Goal: Task Accomplishment & Management: Complete application form

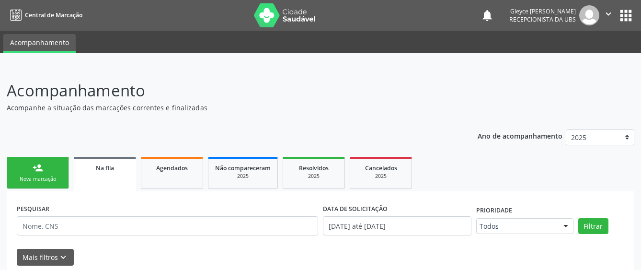
click at [24, 174] on link "person_add Nova marcação" at bounding box center [38, 173] width 62 height 32
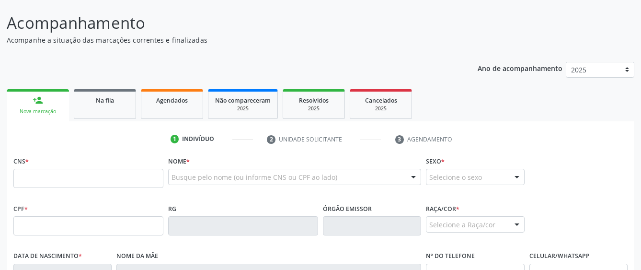
scroll to position [96, 0]
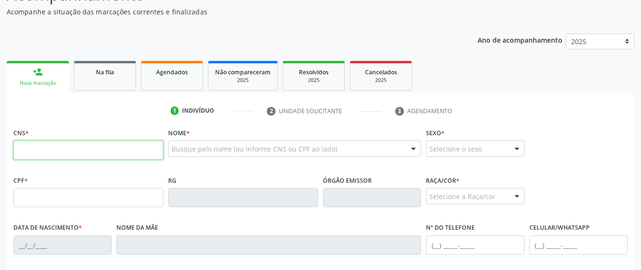
click at [41, 146] on input "text" at bounding box center [88, 149] width 150 height 19
click at [41, 156] on input "text" at bounding box center [88, 149] width 150 height 19
type input "706 5043 4227 4891"
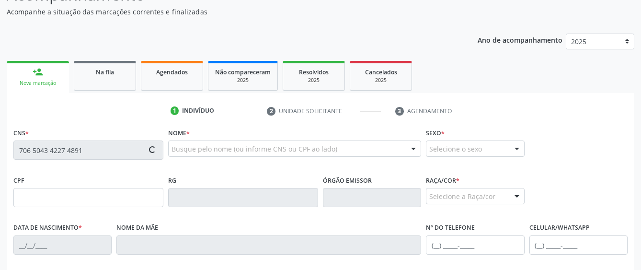
type input "111.213.084-57"
type input "[DATE]"
type input "[PERSON_NAME] de [GEOGRAPHIC_DATA]"
type input "[PHONE_NUMBER]"
type input "44"
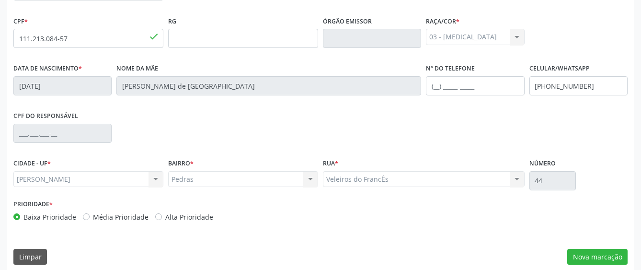
scroll to position [263, 0]
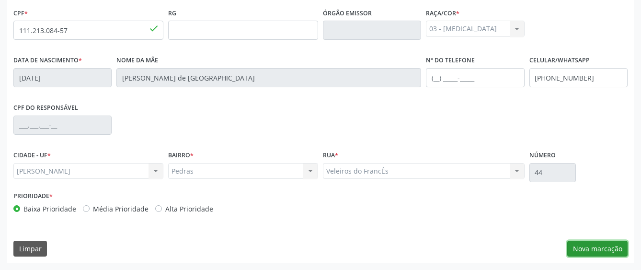
click at [592, 249] on button "Nova marcação" at bounding box center [598, 249] width 60 height 16
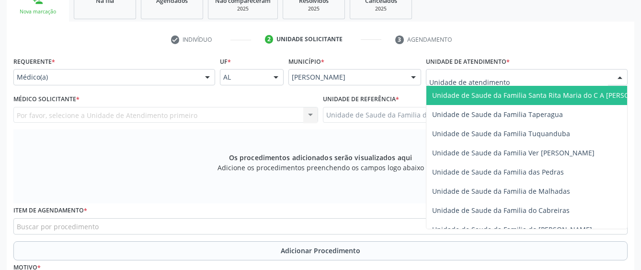
scroll to position [671, 0]
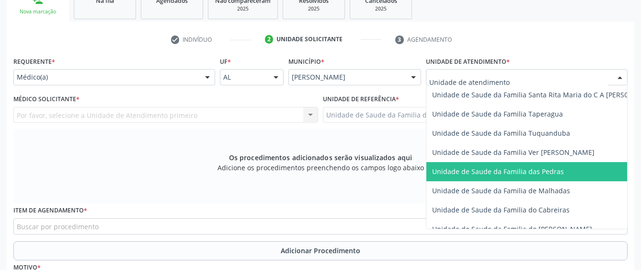
click at [458, 172] on span "Unidade de Saude da Familia das Pedras" at bounding box center [498, 171] width 132 height 9
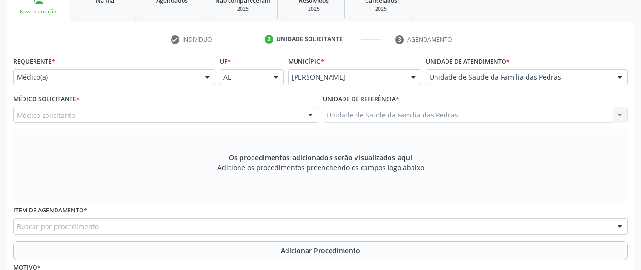
click at [287, 117] on div "Médico solicitante [PERSON_NAME] [PERSON_NAME] das [PERSON_NAME] de [PERSON_NAM…" at bounding box center [165, 115] width 305 height 16
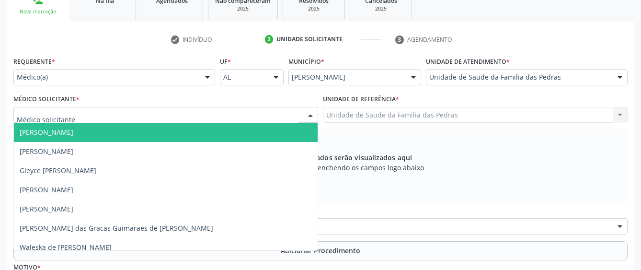
click at [314, 116] on div at bounding box center [310, 115] width 14 height 16
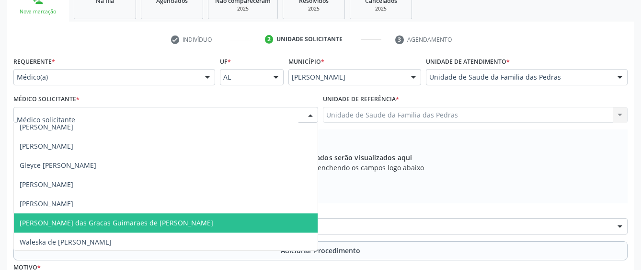
scroll to position [7, 0]
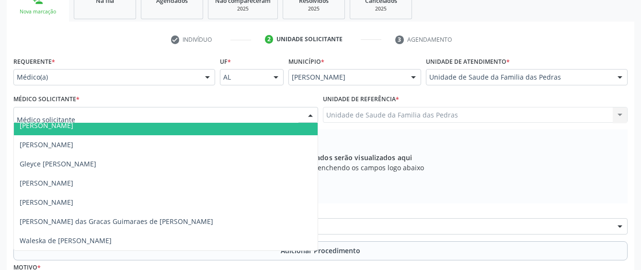
click at [211, 117] on input "text" at bounding box center [158, 119] width 282 height 19
click at [215, 134] on span "[PERSON_NAME]" at bounding box center [166, 125] width 304 height 19
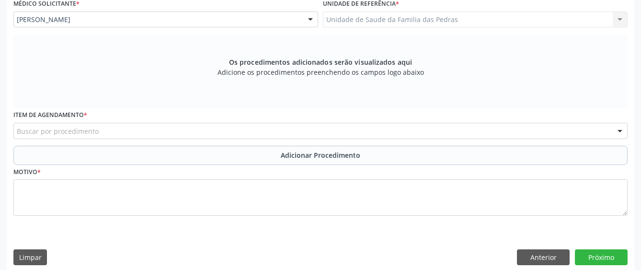
scroll to position [263, 0]
click at [235, 131] on div "Buscar por procedimento" at bounding box center [320, 130] width 615 height 16
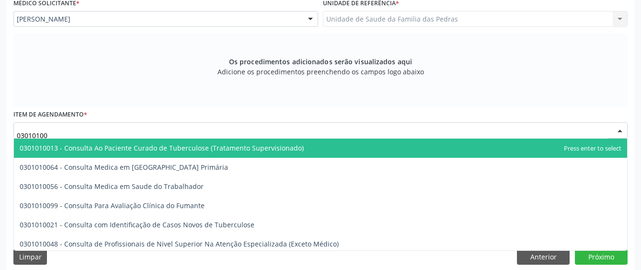
type input "030101007"
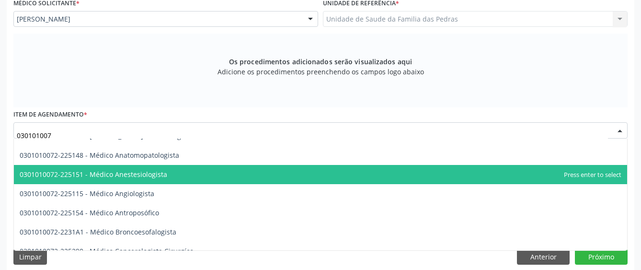
scroll to position [48, 0]
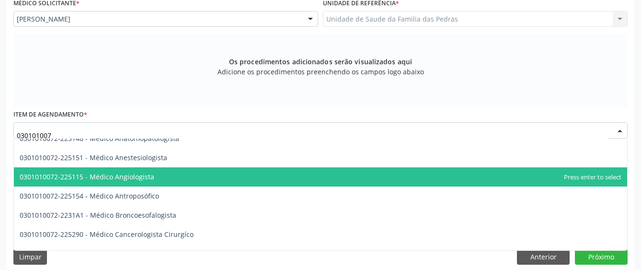
click at [258, 180] on span "0301010072-225115 - Médico Angiologista" at bounding box center [321, 176] width 614 height 19
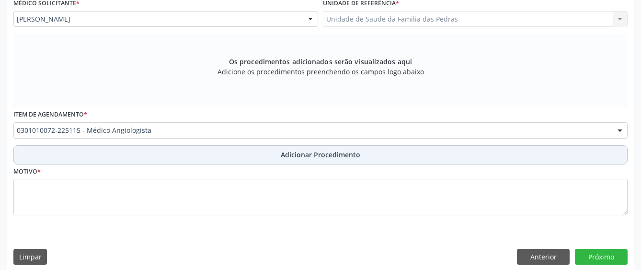
click at [255, 157] on button "Adicionar Procedimento" at bounding box center [320, 154] width 615 height 19
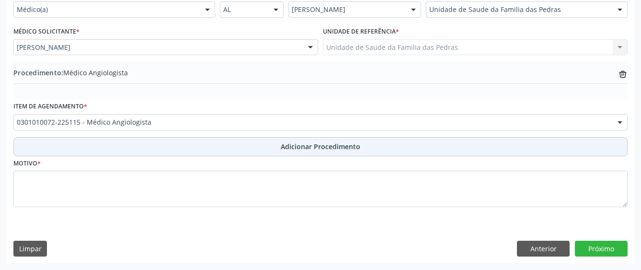
scroll to position [235, 0]
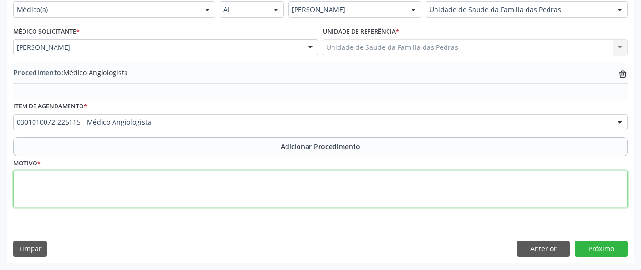
click at [216, 200] on textarea at bounding box center [320, 189] width 615 height 36
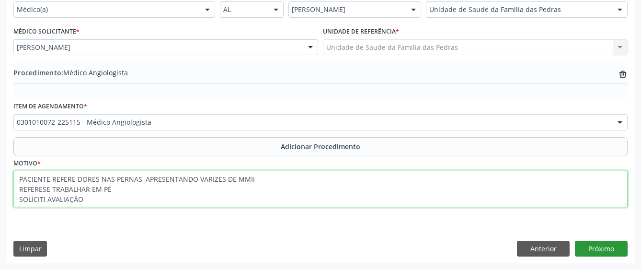
type textarea "PACIENTE REFERE DORES NAS PERNAS, APRESENTANDO VARIZES DE MMII REFERESE TRABALH…"
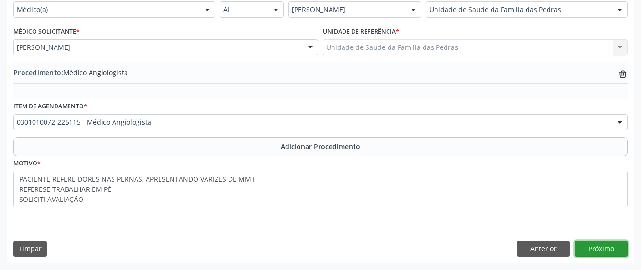
click at [592, 248] on button "Próximo" at bounding box center [601, 249] width 53 height 16
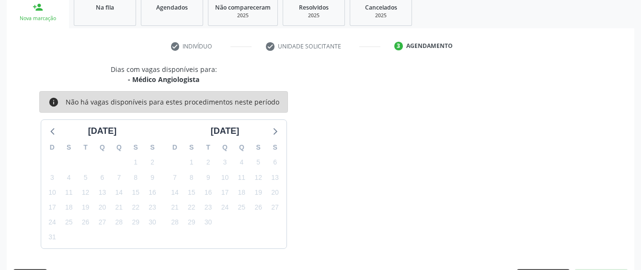
scroll to position [189, 0]
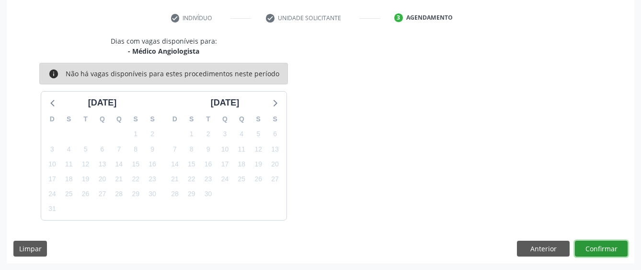
click at [577, 253] on button "Confirmar" at bounding box center [601, 249] width 53 height 16
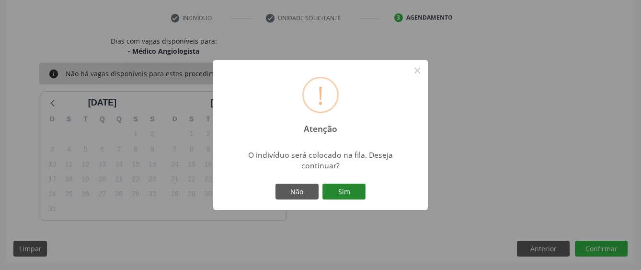
click at [338, 192] on button "Sim" at bounding box center [344, 192] width 43 height 16
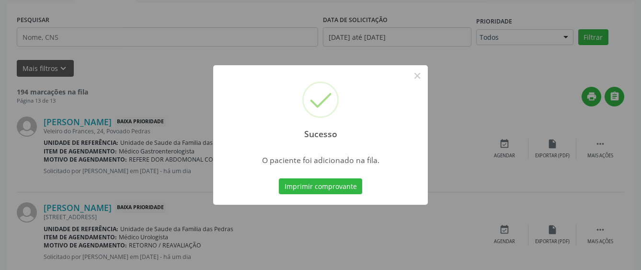
scroll to position [63, 0]
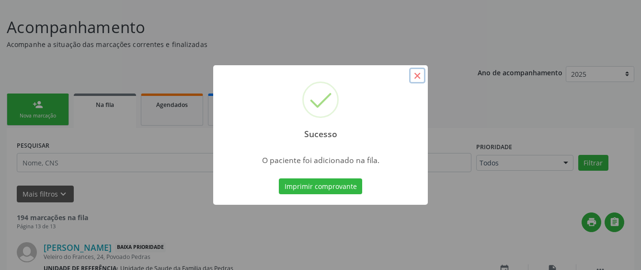
click at [416, 78] on button "×" at bounding box center [417, 76] width 16 height 16
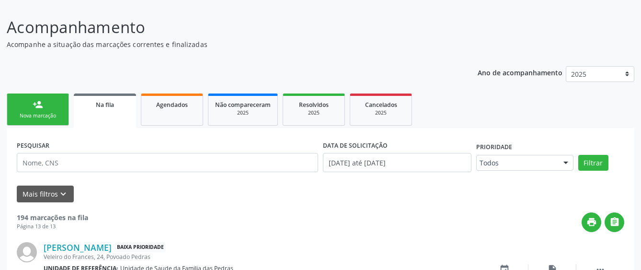
click at [47, 116] on div "Nova marcação" at bounding box center [38, 115] width 48 height 7
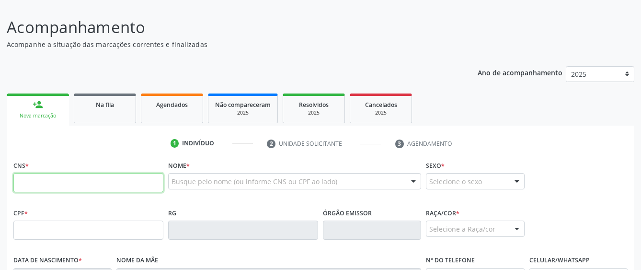
click at [69, 186] on input "text" at bounding box center [88, 182] width 150 height 19
click at [100, 183] on input "text" at bounding box center [88, 182] width 150 height 19
paste input "708 1055 3360 3831"
type input "708 1055 3360 3831"
type input "057.446.744-03"
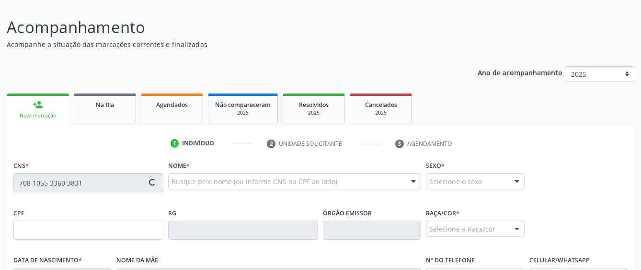
type input "[DATE]"
type input "[PERSON_NAME]"
type input "[PHONE_NUMBER]"
type input "S/N"
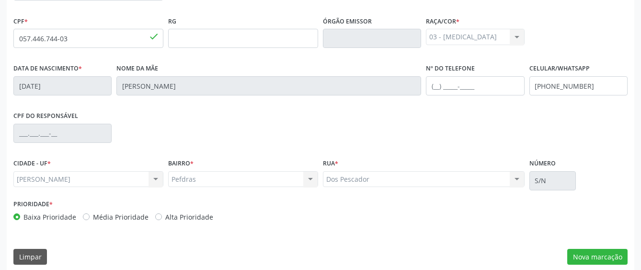
scroll to position [263, 0]
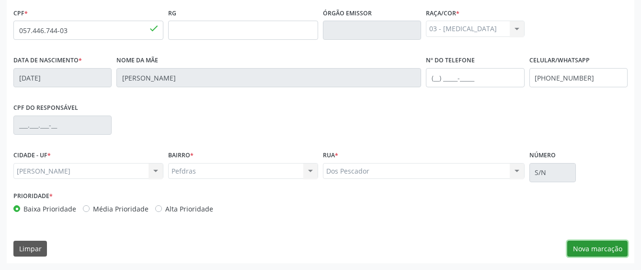
click at [572, 246] on button "Nova marcação" at bounding box center [598, 249] width 60 height 16
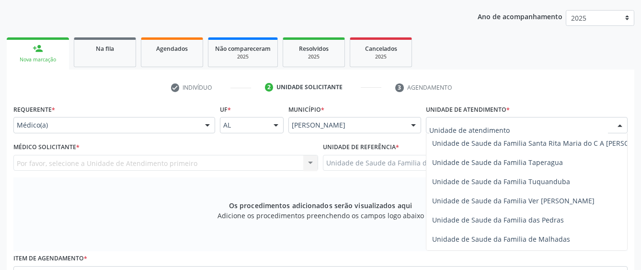
scroll to position [671, 0]
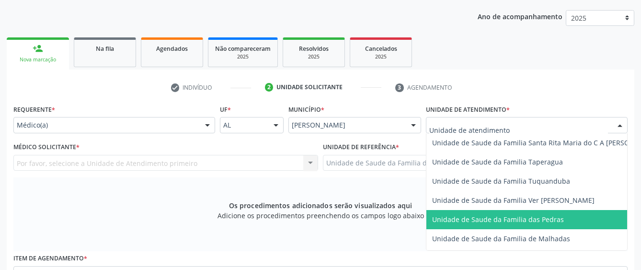
click at [477, 221] on span "Unidade de Saude da Familia das Pedras" at bounding box center [498, 219] width 132 height 9
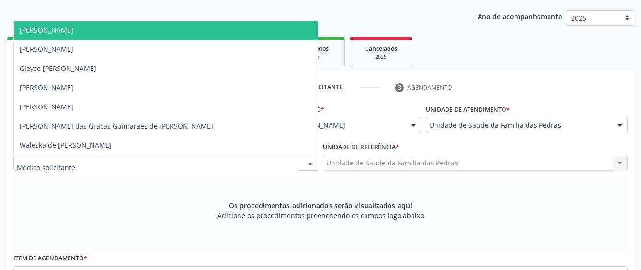
click at [291, 162] on div at bounding box center [165, 163] width 305 height 16
click at [216, 33] on span "[PERSON_NAME]" at bounding box center [166, 30] width 304 height 19
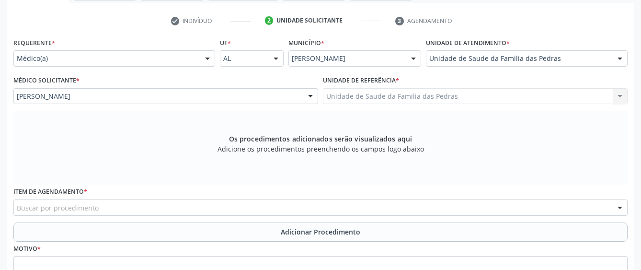
scroll to position [215, 0]
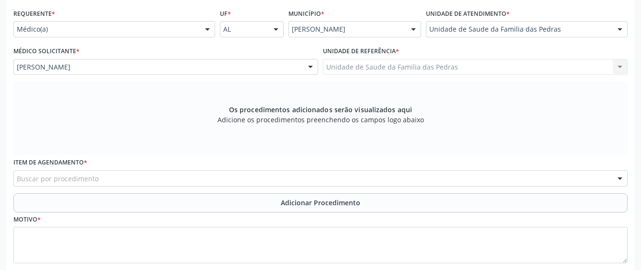
click at [241, 189] on div "Item de agendamento * Buscar por procedimento 0304070076 - .Quimioterapia de Le…" at bounding box center [320, 173] width 619 height 37
drag, startPoint x: 141, startPoint y: 164, endPoint x: 141, endPoint y: 171, distance: 6.2
click at [141, 169] on div "Item de agendamento * Buscar por procedimento 0304070076 - .Quimioterapia de Le…" at bounding box center [320, 170] width 615 height 31
click at [141, 171] on div "Buscar por procedimento" at bounding box center [320, 178] width 615 height 16
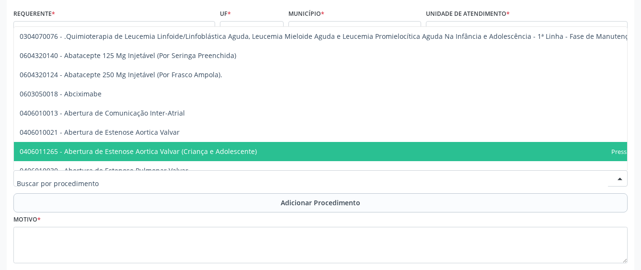
click at [150, 143] on span "0406011265 - Abertura de Estenose Aortica Valvar (Criança e Adolescente)" at bounding box center [344, 151] width 661 height 19
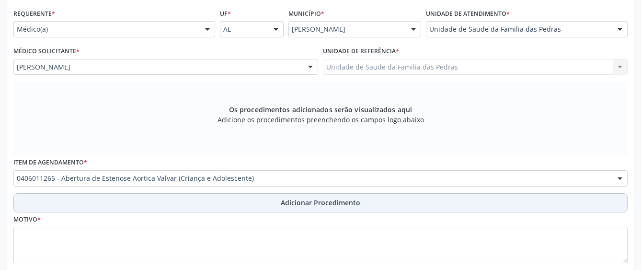
click at [173, 204] on button "Adicionar Procedimento" at bounding box center [320, 202] width 615 height 19
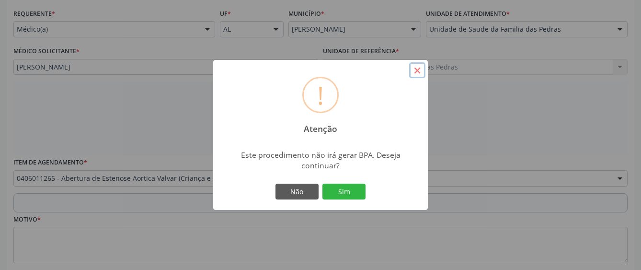
click at [419, 71] on button "×" at bounding box center [417, 70] width 16 height 16
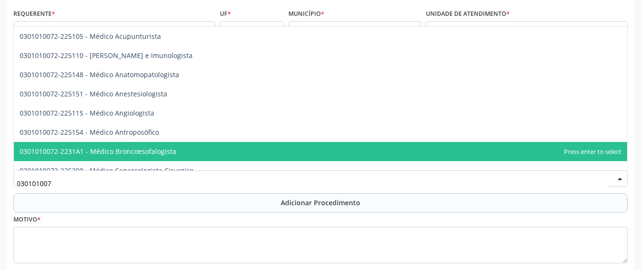
type input "0301010072"
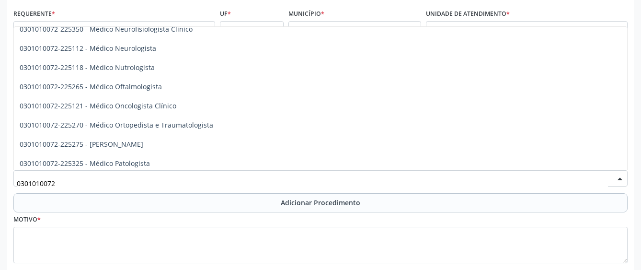
scroll to position [767, 0]
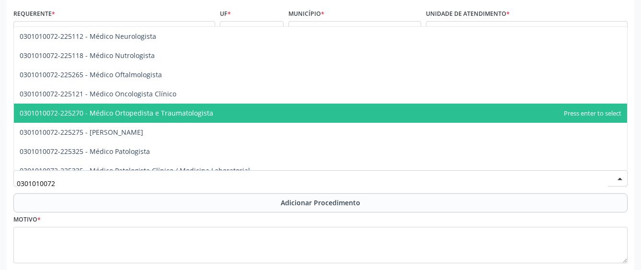
click at [146, 112] on span "0301010072-225270 - Médico Ortopedista e Traumatologista" at bounding box center [117, 112] width 194 height 9
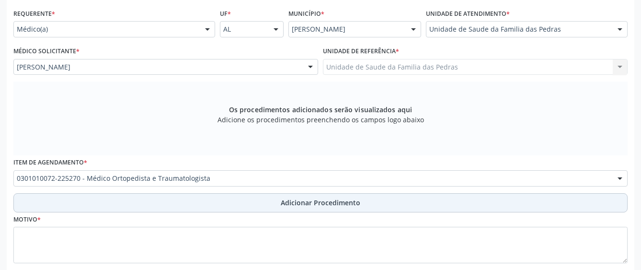
click at [148, 207] on button "Adicionar Procedimento" at bounding box center [320, 202] width 615 height 19
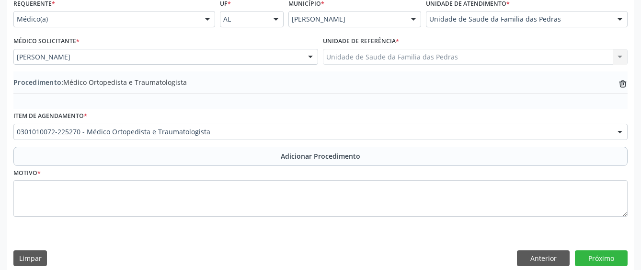
scroll to position [235, 0]
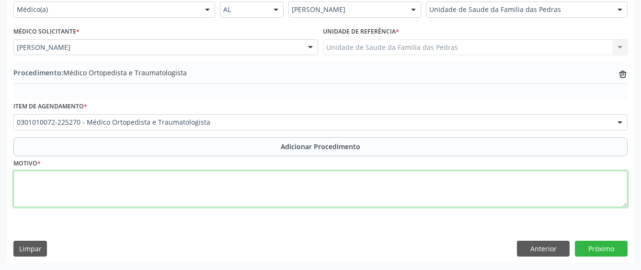
click at [135, 178] on textarea at bounding box center [320, 189] width 615 height 36
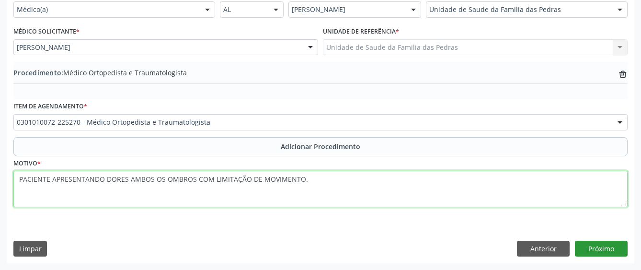
type textarea "PACIENTE APRESENTANDO DORES AMBOS OS OMBROS COM LIMITAÇÃO DE MOVIMENTO."
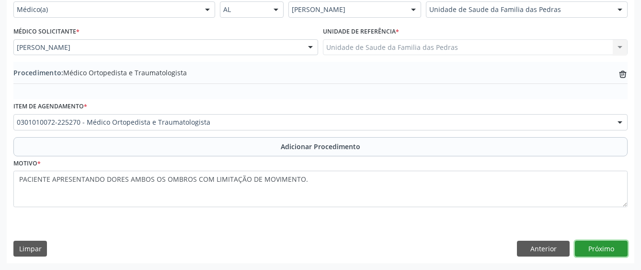
click at [596, 248] on button "Próximo" at bounding box center [601, 249] width 53 height 16
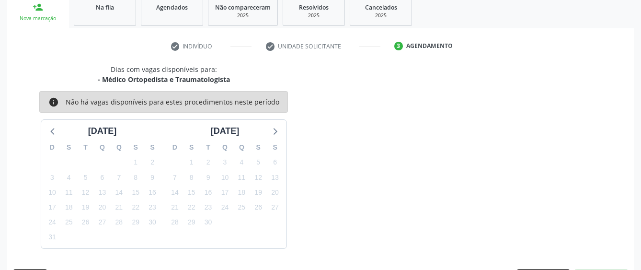
scroll to position [189, 0]
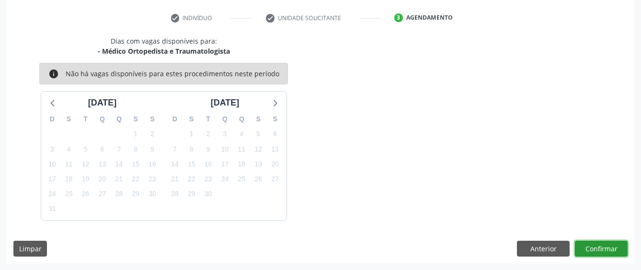
click at [596, 248] on button "Confirmar" at bounding box center [601, 249] width 53 height 16
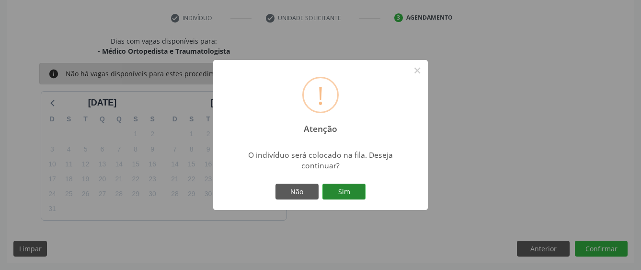
click at [363, 195] on button "Sim" at bounding box center [344, 192] width 43 height 16
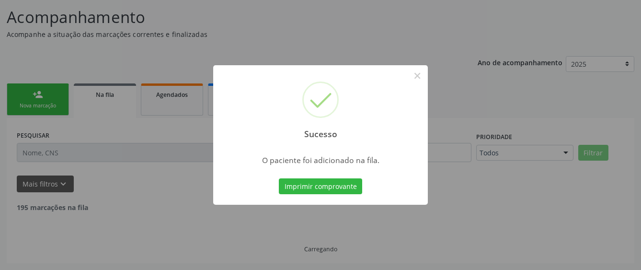
scroll to position [63, 0]
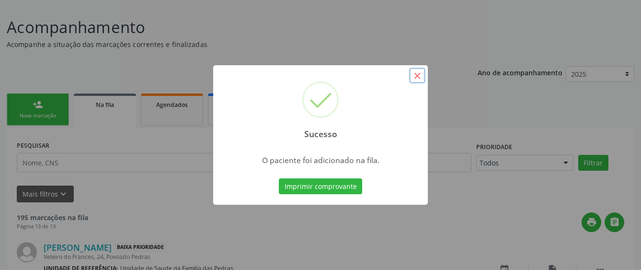
click at [418, 78] on button "×" at bounding box center [417, 76] width 16 height 16
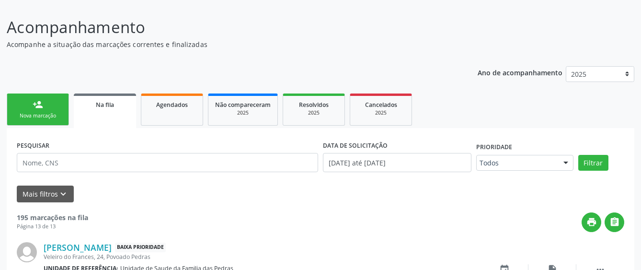
click at [35, 107] on div "person_add" at bounding box center [38, 104] width 11 height 11
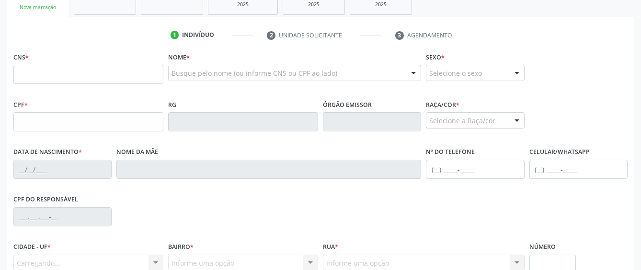
scroll to position [207, 0]
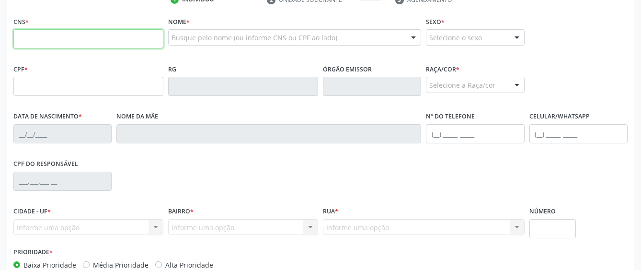
click at [46, 39] on input "text" at bounding box center [88, 38] width 150 height 19
click at [105, 44] on input "text" at bounding box center [88, 38] width 150 height 19
paste input "700 7059 3700 9175"
type input "700 7059 3700 9175"
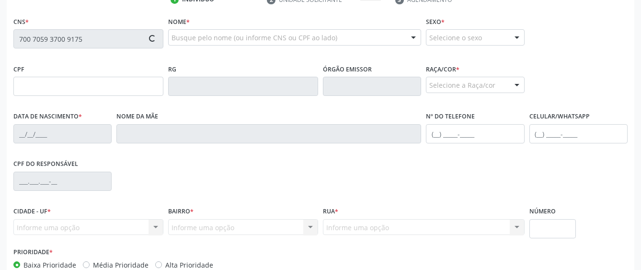
type input "388.792.138-06"
type input "[DATE]"
type input "[PERSON_NAME]"
type input "[PHONE_NUMBER]"
type input "S/N"
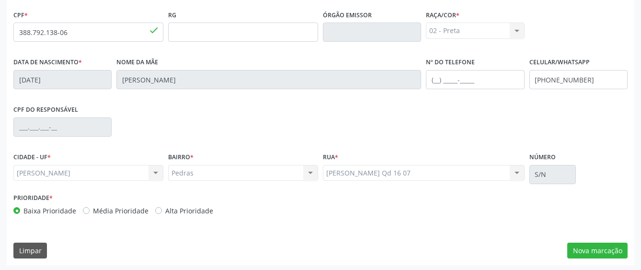
scroll to position [263, 0]
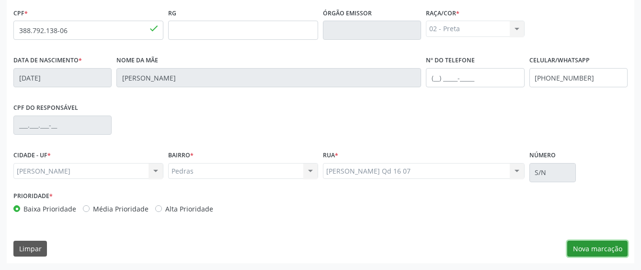
click at [595, 246] on button "Nova marcação" at bounding box center [598, 249] width 60 height 16
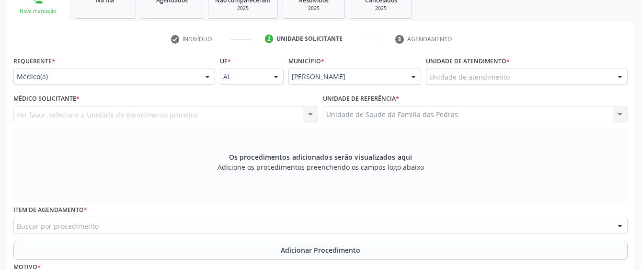
scroll to position [167, 0]
click at [207, 77] on div at bounding box center [207, 78] width 14 height 16
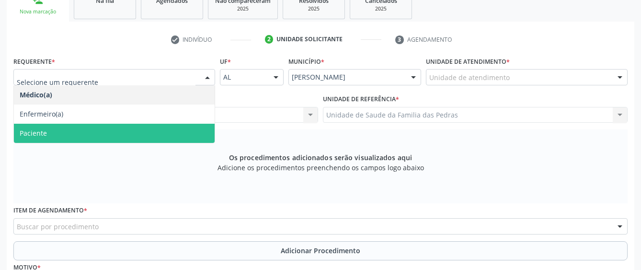
click at [190, 126] on span "Paciente" at bounding box center [114, 133] width 201 height 19
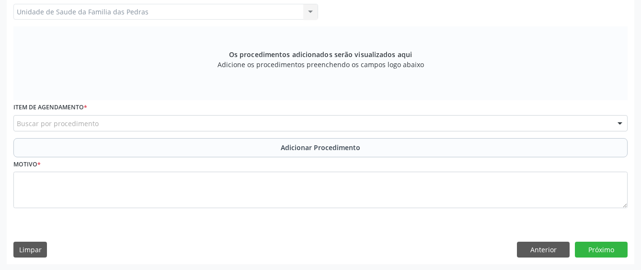
scroll to position [271, 0]
click at [194, 131] on div "Item de agendamento * Buscar por procedimento 0304070076 - .Quimioterapia de Le…" at bounding box center [320, 117] width 619 height 37
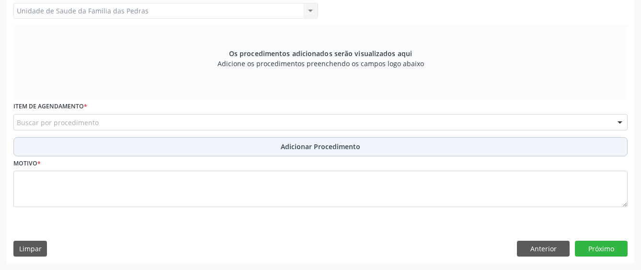
click at [202, 146] on button "Adicionar Procedimento" at bounding box center [320, 146] width 615 height 19
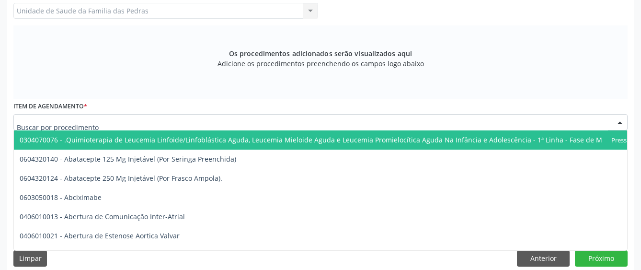
click at [203, 116] on div at bounding box center [320, 122] width 615 height 16
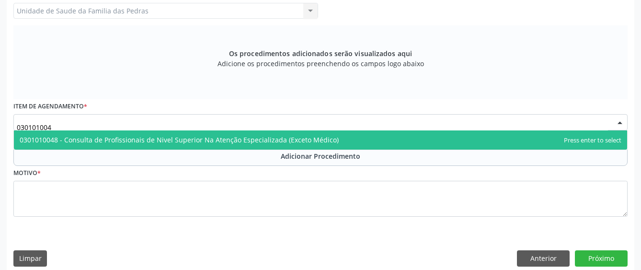
type input "0301010048"
click at [218, 142] on span "0301010048 - Consulta de Profissionais de Nivel Superior Na Atenção Especializa…" at bounding box center [179, 139] width 319 height 9
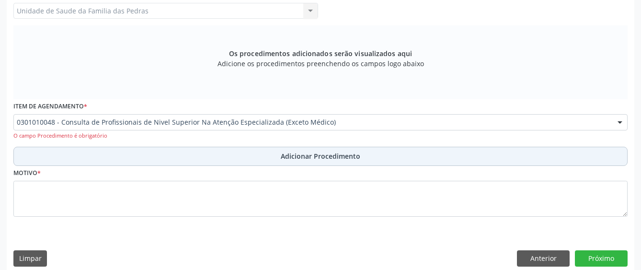
click at [213, 157] on button "Adicionar Procedimento" at bounding box center [320, 156] width 615 height 19
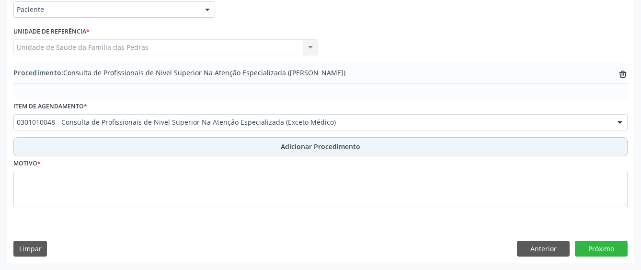
scroll to position [235, 0]
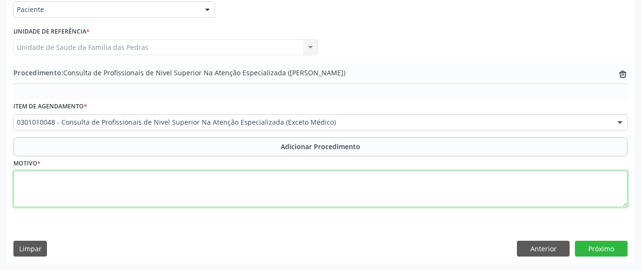
click at [190, 181] on textarea at bounding box center [320, 189] width 615 height 36
click at [160, 177] on textarea "CEO RADIOLOGIA SOLICITO RADIOGRAFIA DO DENTE 48. PACIENTE COM DOR" at bounding box center [320, 189] width 615 height 36
type textarea "URGENCIA CEO RADIOLOGIA SOLICITO RADIOGRAFIA DO DENTE 48. PACIENTE COM DOR"
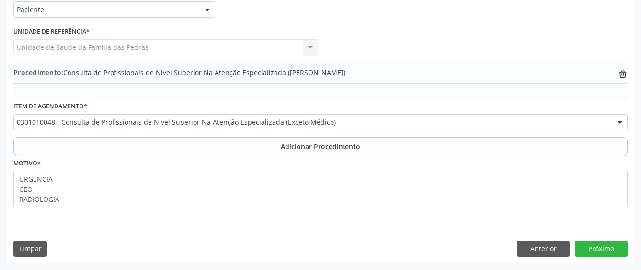
click at [588, 262] on div "Requerente * Paciente Médico(a) Enfermeiro(a) Paciente Nenhum resultado encontr…" at bounding box center [321, 125] width 628 height 277
click at [592, 246] on button "Próximo" at bounding box center [601, 249] width 53 height 16
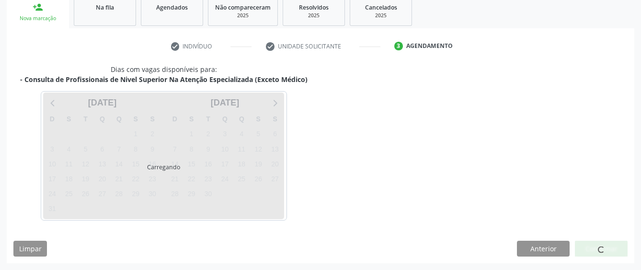
scroll to position [189, 0]
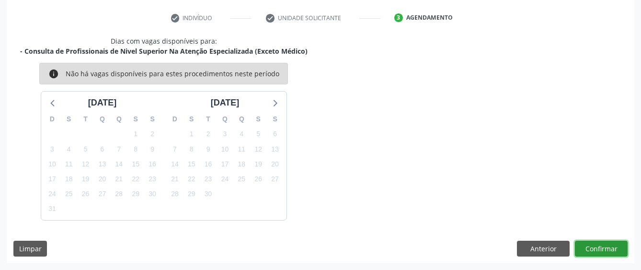
click at [604, 248] on button "Confirmar" at bounding box center [601, 249] width 53 height 16
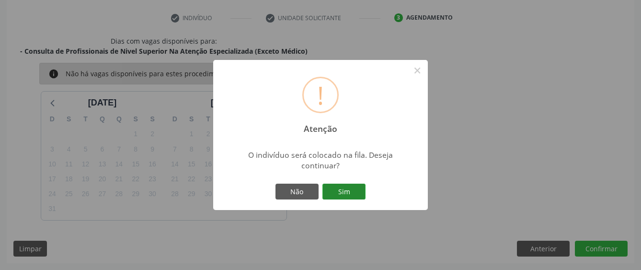
click at [351, 190] on button "Sim" at bounding box center [344, 192] width 43 height 16
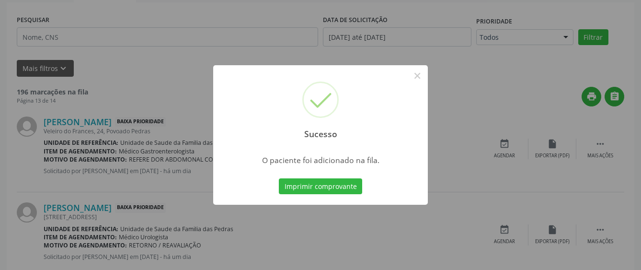
scroll to position [63, 0]
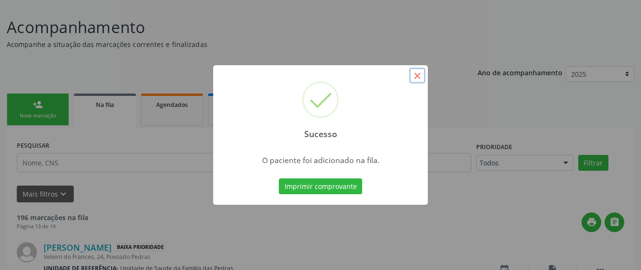
click at [418, 77] on button "×" at bounding box center [417, 76] width 16 height 16
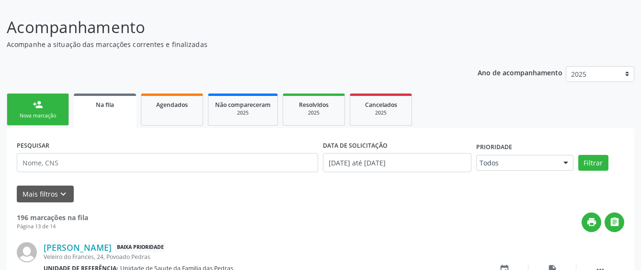
click at [41, 109] on div "person_add" at bounding box center [38, 104] width 11 height 11
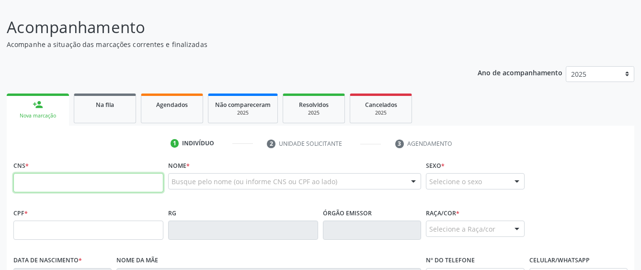
click at [41, 191] on input "text" at bounding box center [88, 182] width 150 height 19
type input "704 2032 5458 3286"
type input "143.128.944-26"
type input "[DATE]"
type input "[PERSON_NAME]"
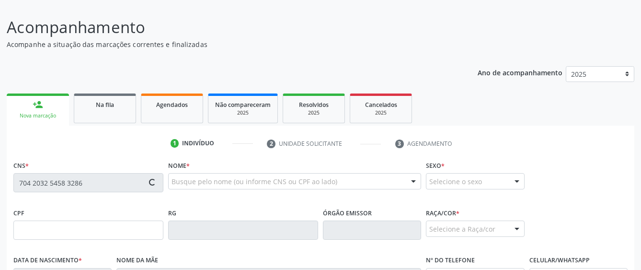
type input "[PHONE_NUMBER]"
type input "S/N"
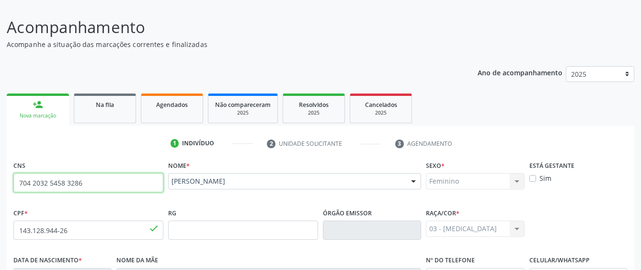
drag, startPoint x: 120, startPoint y: 184, endPoint x: 50, endPoint y: 175, distance: 70.5
click at [50, 175] on input "704 2032 5458 3286" at bounding box center [88, 182] width 150 height 19
type input "704 2032 3336 3686"
click at [96, 110] on link "Na fila" at bounding box center [105, 108] width 62 height 30
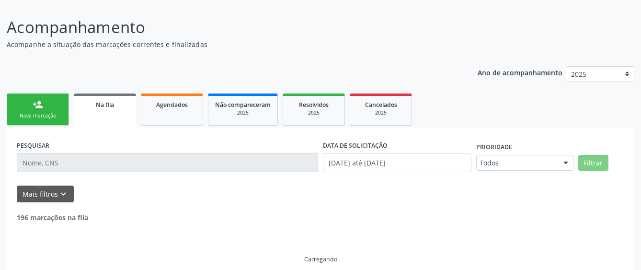
click at [45, 107] on link "person_add Nova marcação" at bounding box center [38, 109] width 62 height 32
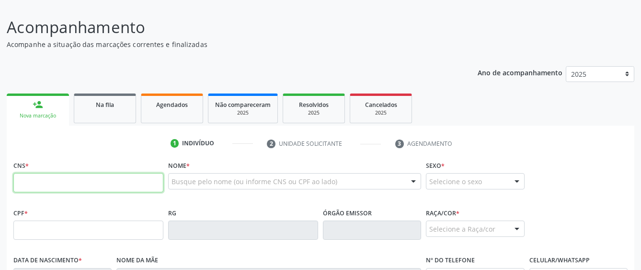
click at [37, 187] on input "text" at bounding box center [88, 182] width 150 height 19
type input "704 2032 3336 3686"
type input "092.897.644-06"
type input "03/[DATE]"
type input "[PERSON_NAME]"
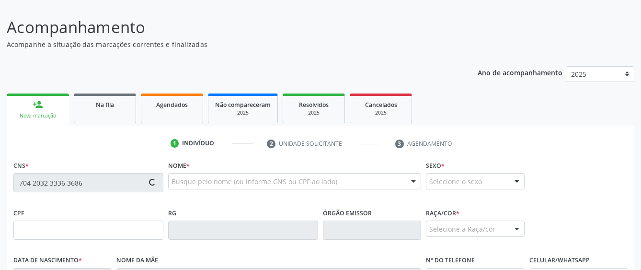
type input "[PHONE_NUMBER]"
type input "08"
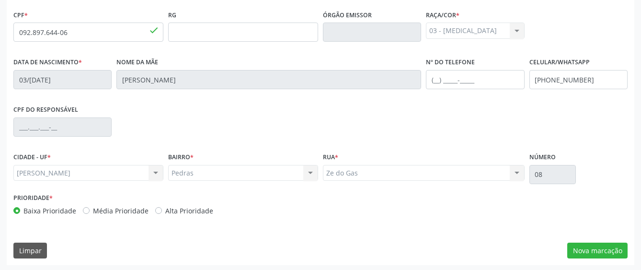
scroll to position [263, 0]
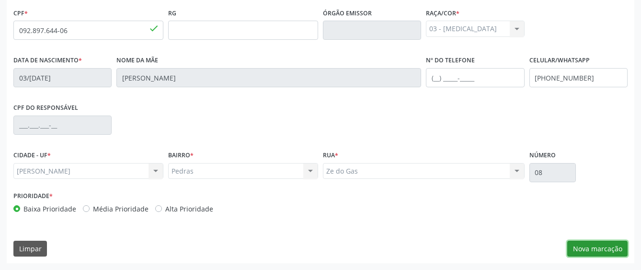
click at [579, 249] on button "Nova marcação" at bounding box center [598, 249] width 60 height 16
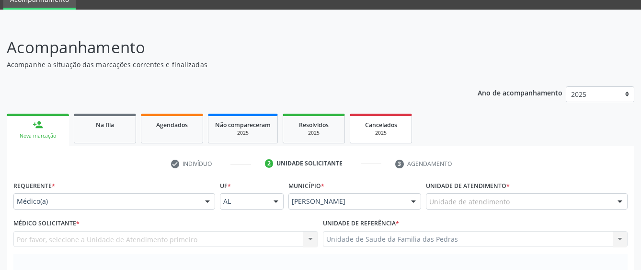
scroll to position [23, 0]
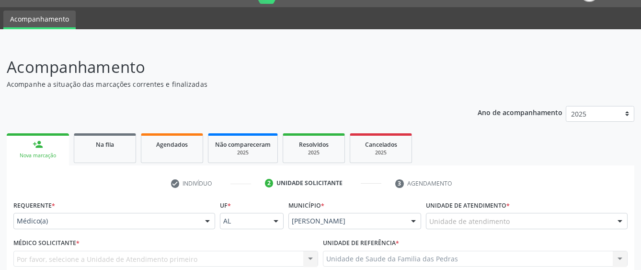
click at [441, 209] on label "Unidade de atendimento *" at bounding box center [468, 205] width 84 height 15
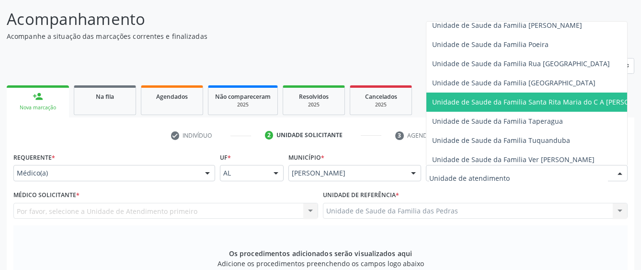
scroll to position [623, 0]
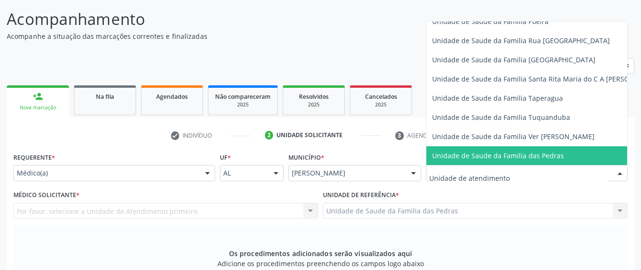
click at [452, 148] on span "Unidade de Saude da Familia das Pedras" at bounding box center [546, 155] width 239 height 19
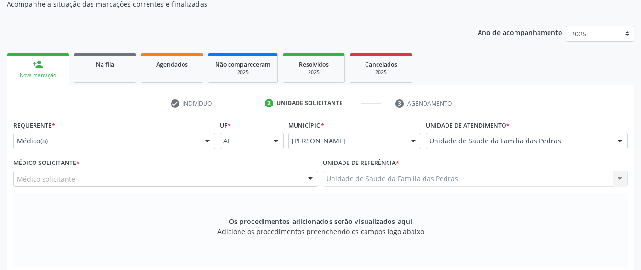
scroll to position [119, 0]
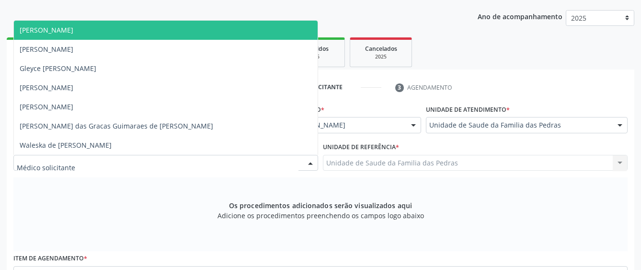
click at [131, 160] on div at bounding box center [165, 163] width 305 height 16
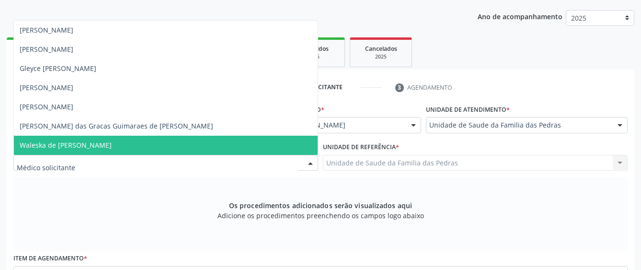
click at [131, 143] on span "Waleska de [PERSON_NAME]" at bounding box center [166, 145] width 304 height 19
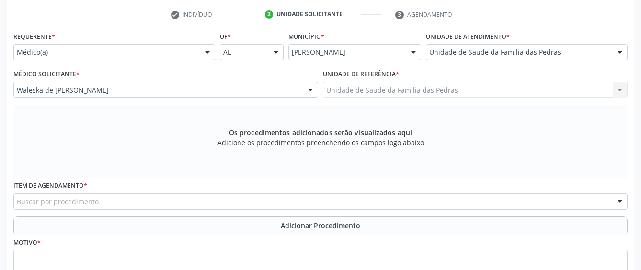
scroll to position [215, 0]
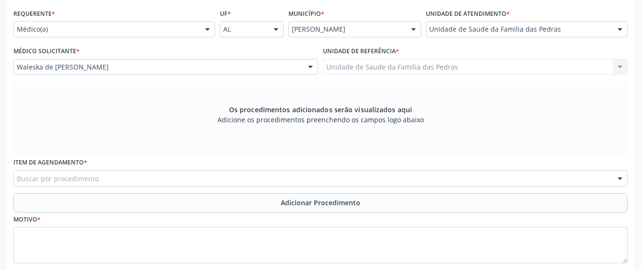
click at [300, 189] on div "Item de agendamento * Buscar por procedimento 0304070076 - .Quimioterapia de Le…" at bounding box center [320, 173] width 619 height 37
click at [295, 174] on div "Buscar por procedimento" at bounding box center [320, 178] width 615 height 16
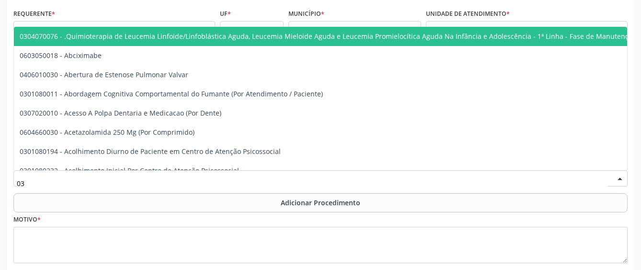
type input "0"
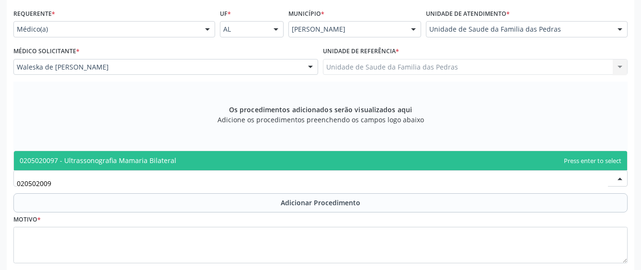
type input "0205020097"
click at [263, 159] on span "0205020097 - Ultrassonografia Mamaria Bilateral" at bounding box center [321, 160] width 614 height 19
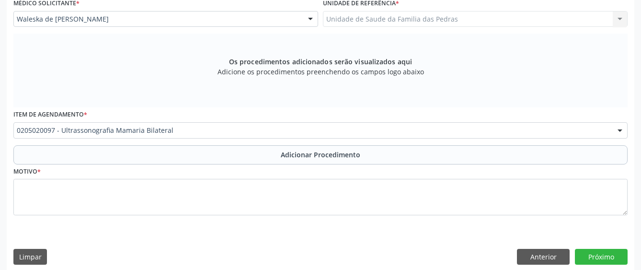
click at [259, 158] on button "Adicionar Procedimento" at bounding box center [320, 154] width 615 height 19
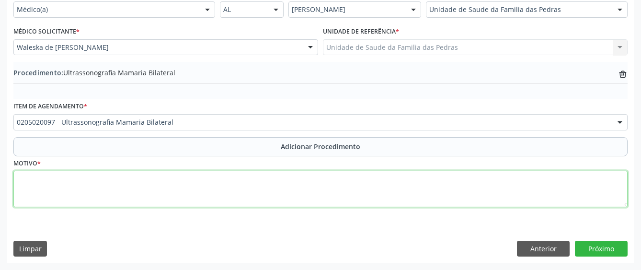
click at [214, 180] on textarea at bounding box center [320, 189] width 615 height 36
type textarea "REFERE HISTORICO DE SANGRAMENTO MAMÁRIO ANTIGO"
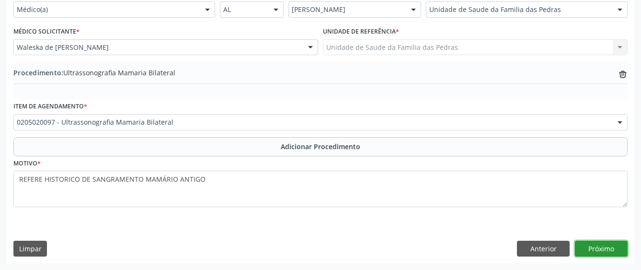
click at [587, 250] on button "Próximo" at bounding box center [601, 249] width 53 height 16
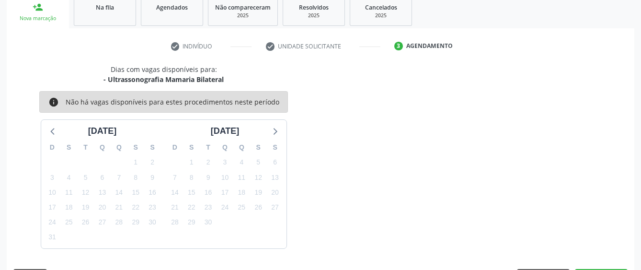
scroll to position [189, 0]
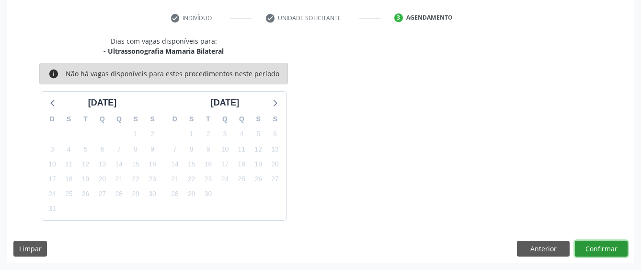
click at [579, 249] on button "Confirmar" at bounding box center [601, 249] width 53 height 16
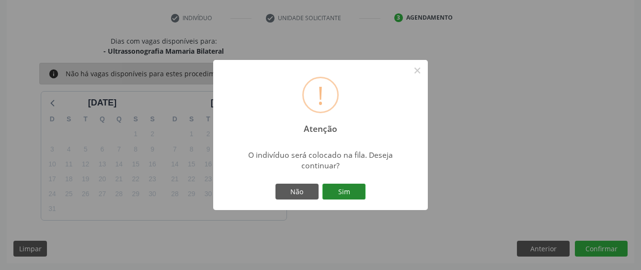
click at [346, 191] on button "Sim" at bounding box center [344, 192] width 43 height 16
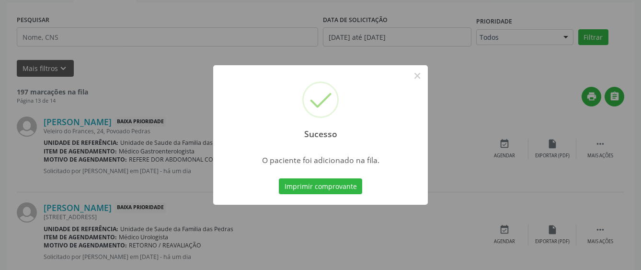
scroll to position [63, 0]
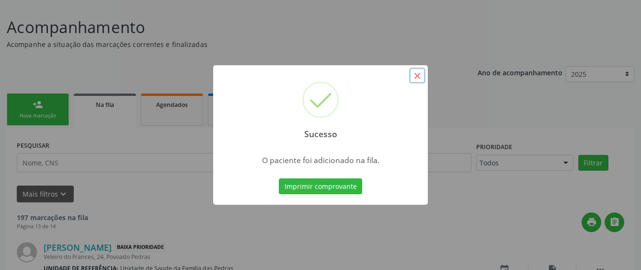
click at [416, 75] on button "×" at bounding box center [417, 76] width 16 height 16
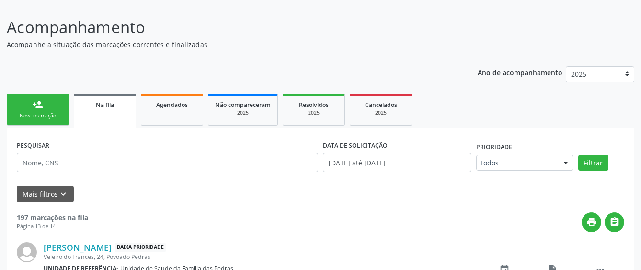
click at [34, 108] on div "person_add" at bounding box center [38, 104] width 11 height 11
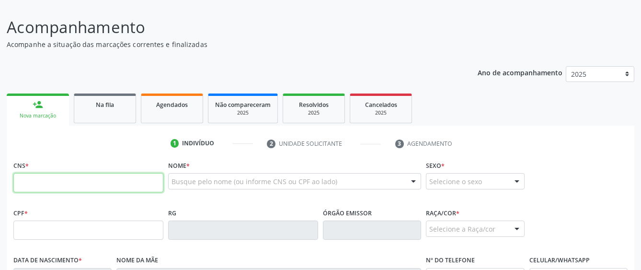
click at [44, 182] on input "text" at bounding box center [88, 182] width 150 height 19
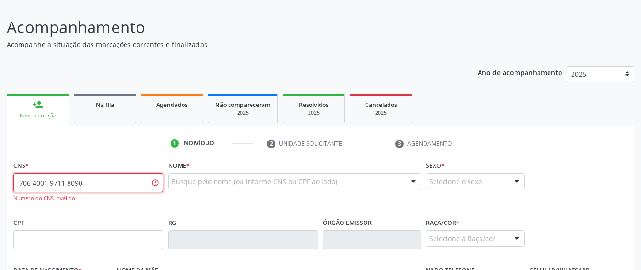
click at [83, 180] on input "706 4001 9711 8090" at bounding box center [88, 182] width 150 height 19
type input "706 4001 9711 8089"
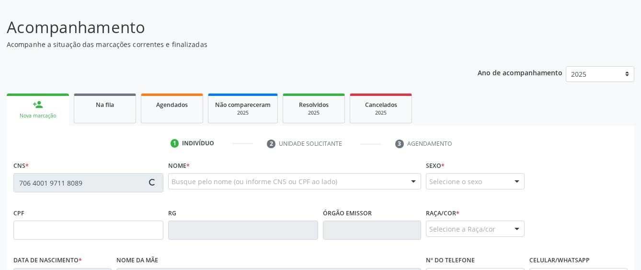
type input "700.986.114-53"
type input "[DATE]"
type input "[PERSON_NAME]"
type input "[PHONE_NUMBER]"
type input "S/N"
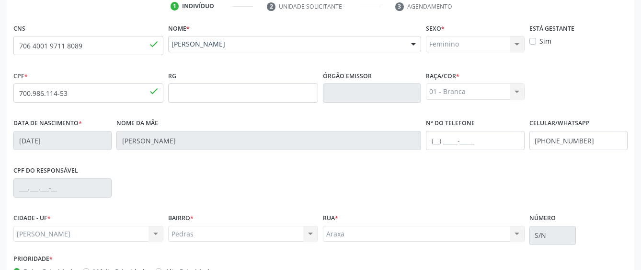
scroll to position [255, 0]
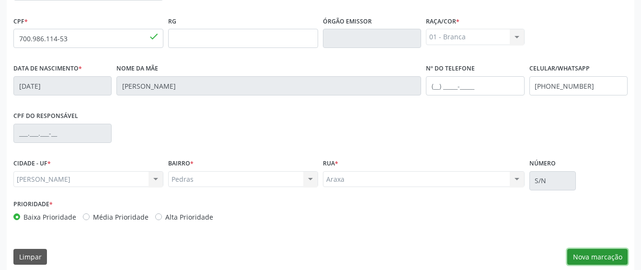
click at [588, 260] on button "Nova marcação" at bounding box center [598, 257] width 60 height 16
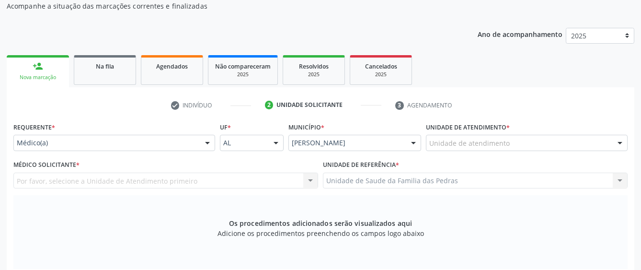
scroll to position [63, 0]
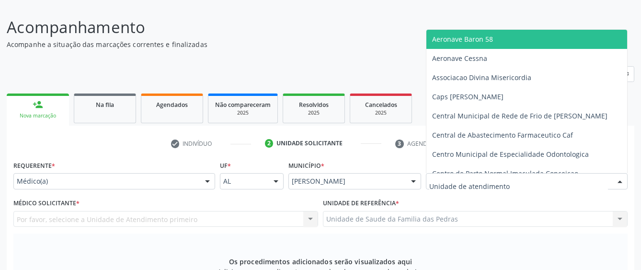
click at [447, 183] on input "text" at bounding box center [519, 185] width 179 height 19
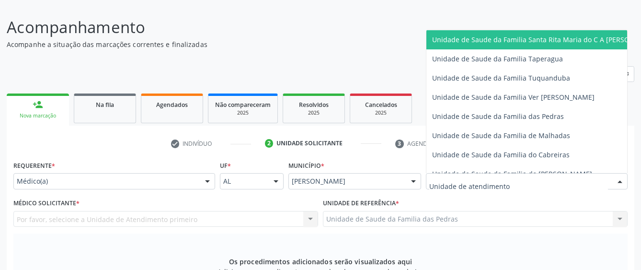
scroll to position [671, 0]
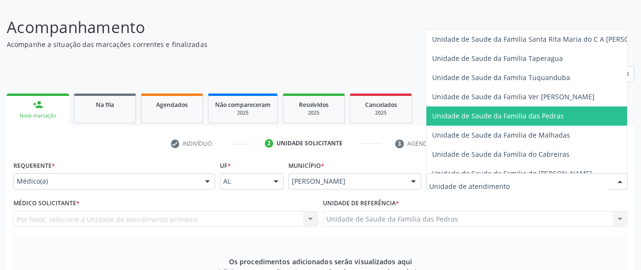
click at [462, 111] on span "Unidade de Saude da Familia das Pedras" at bounding box center [546, 115] width 239 height 19
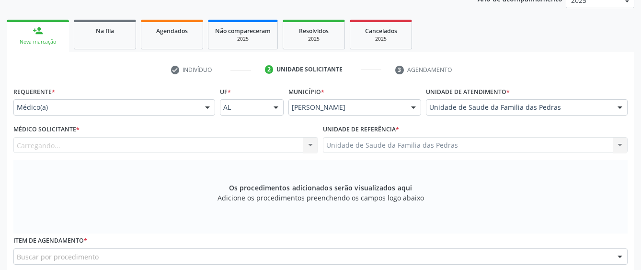
scroll to position [159, 0]
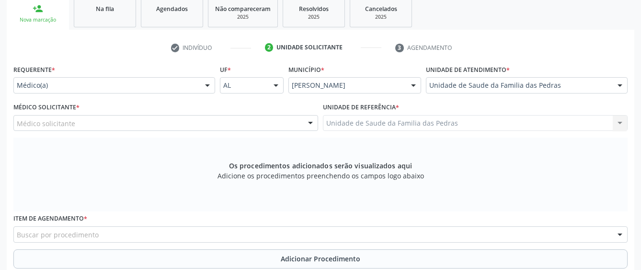
click at [278, 119] on div "Médico solicitante" at bounding box center [165, 123] width 305 height 16
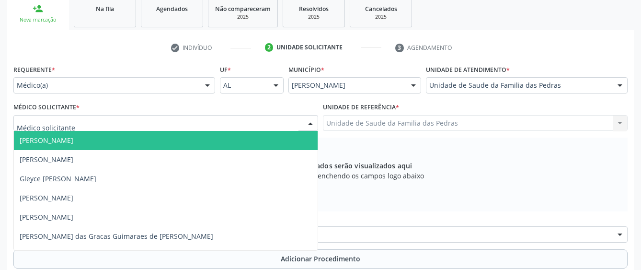
click at [256, 130] on input "text" at bounding box center [158, 127] width 282 height 19
click at [256, 141] on span "[PERSON_NAME]" at bounding box center [166, 140] width 304 height 19
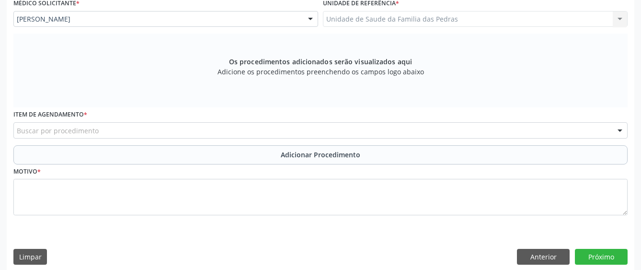
scroll to position [271, 0]
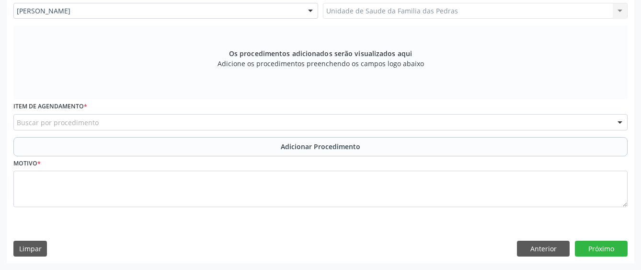
click at [235, 128] on div "Buscar por procedimento" at bounding box center [320, 122] width 615 height 16
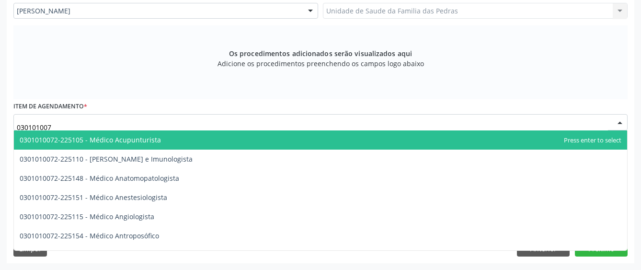
type input "0301010072"
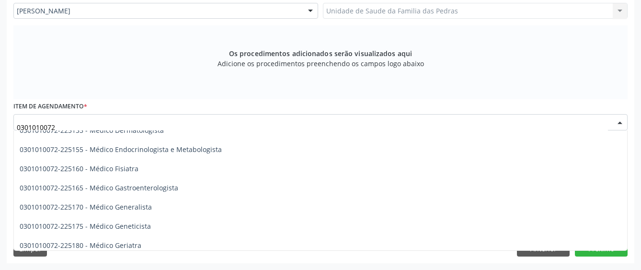
scroll to position [479, 0]
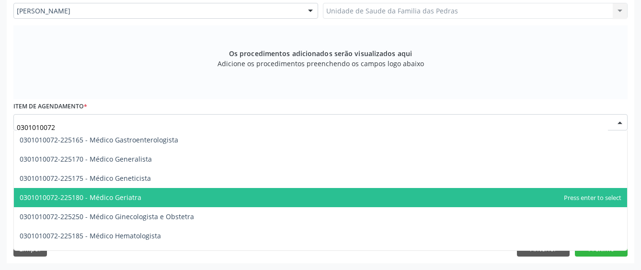
click at [194, 196] on span "0301010072-225180 - Médico Geriatra" at bounding box center [321, 197] width 614 height 19
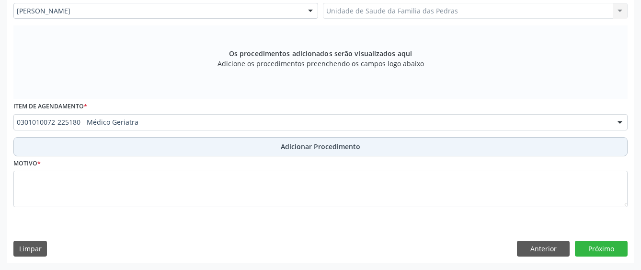
click at [201, 144] on button "Adicionar Procedimento" at bounding box center [320, 146] width 615 height 19
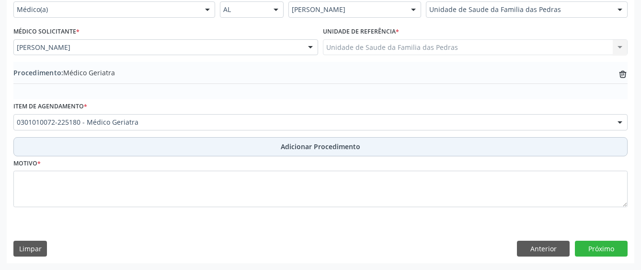
scroll to position [235, 0]
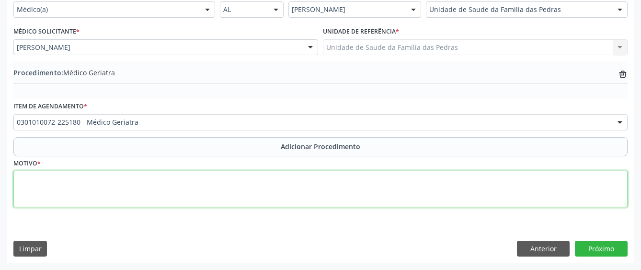
click at [133, 183] on textarea at bounding box center [320, 189] width 615 height 36
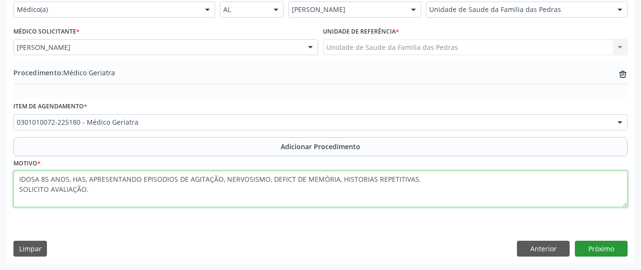
type textarea "IDOSA 85 ANOS, HAS, APRESENTANDO EPISODIOS DE AGITAÇÃO, NERVOSISMO, DEFICT DE M…"
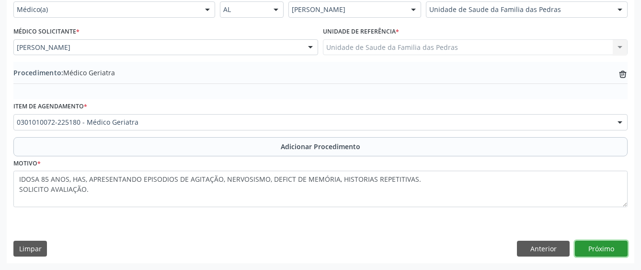
click at [587, 253] on button "Próximo" at bounding box center [601, 249] width 53 height 16
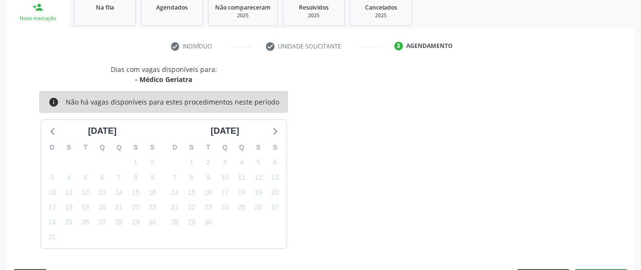
scroll to position [189, 0]
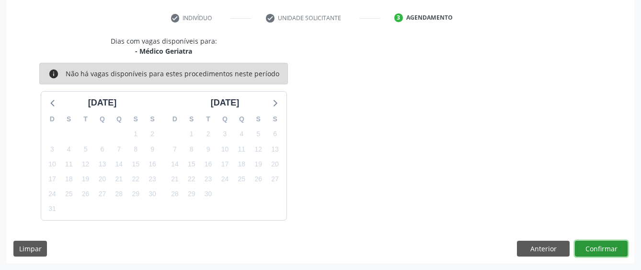
click at [602, 247] on button "Confirmar" at bounding box center [601, 249] width 53 height 16
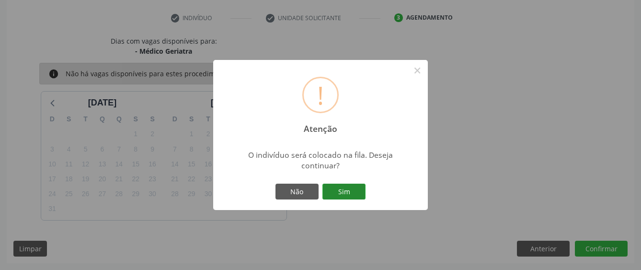
click at [352, 193] on button "Sim" at bounding box center [344, 192] width 43 height 16
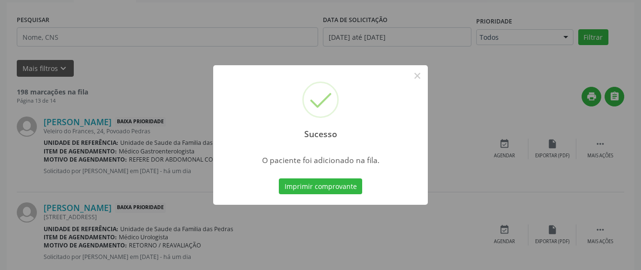
scroll to position [63, 0]
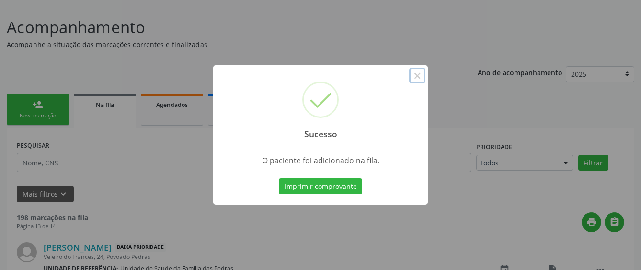
click at [416, 76] on button "×" at bounding box center [417, 76] width 16 height 16
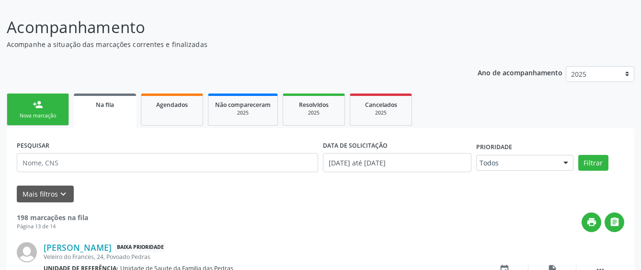
scroll to position [0, 0]
